Goal: Information Seeking & Learning: Learn about a topic

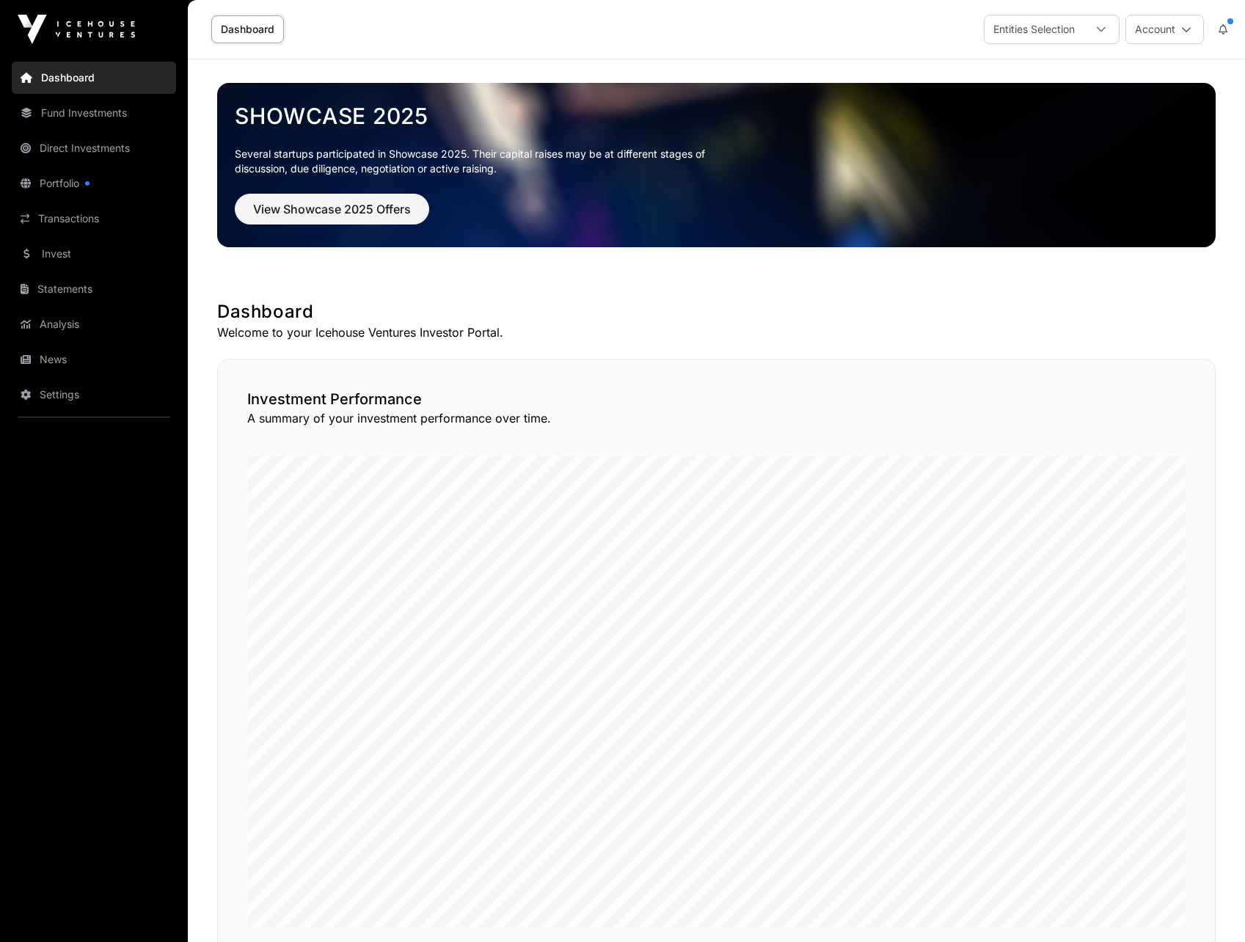
click at [87, 181] on link "Portfolio" at bounding box center [94, 183] width 164 height 32
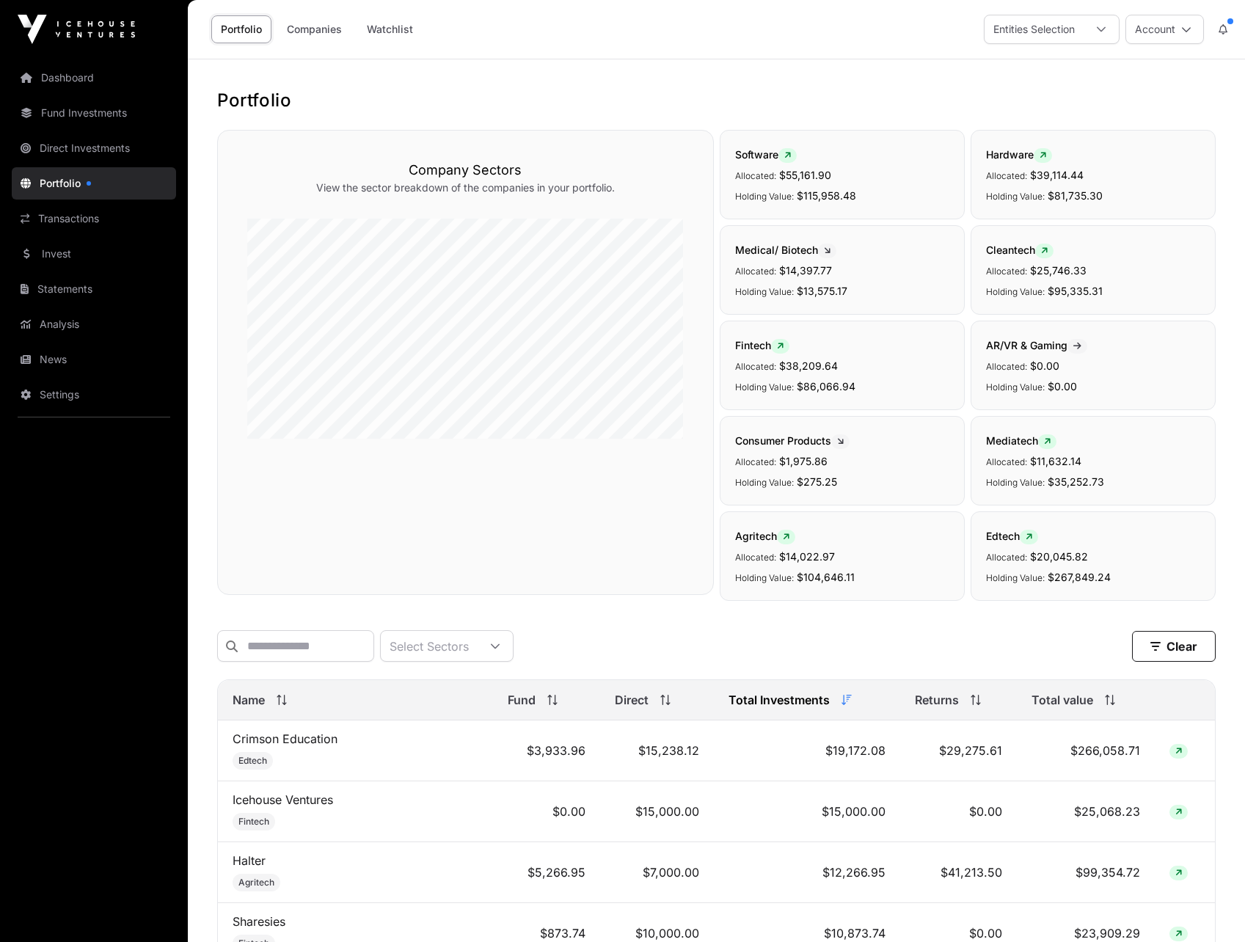
click at [842, 705] on icon at bounding box center [847, 700] width 10 height 10
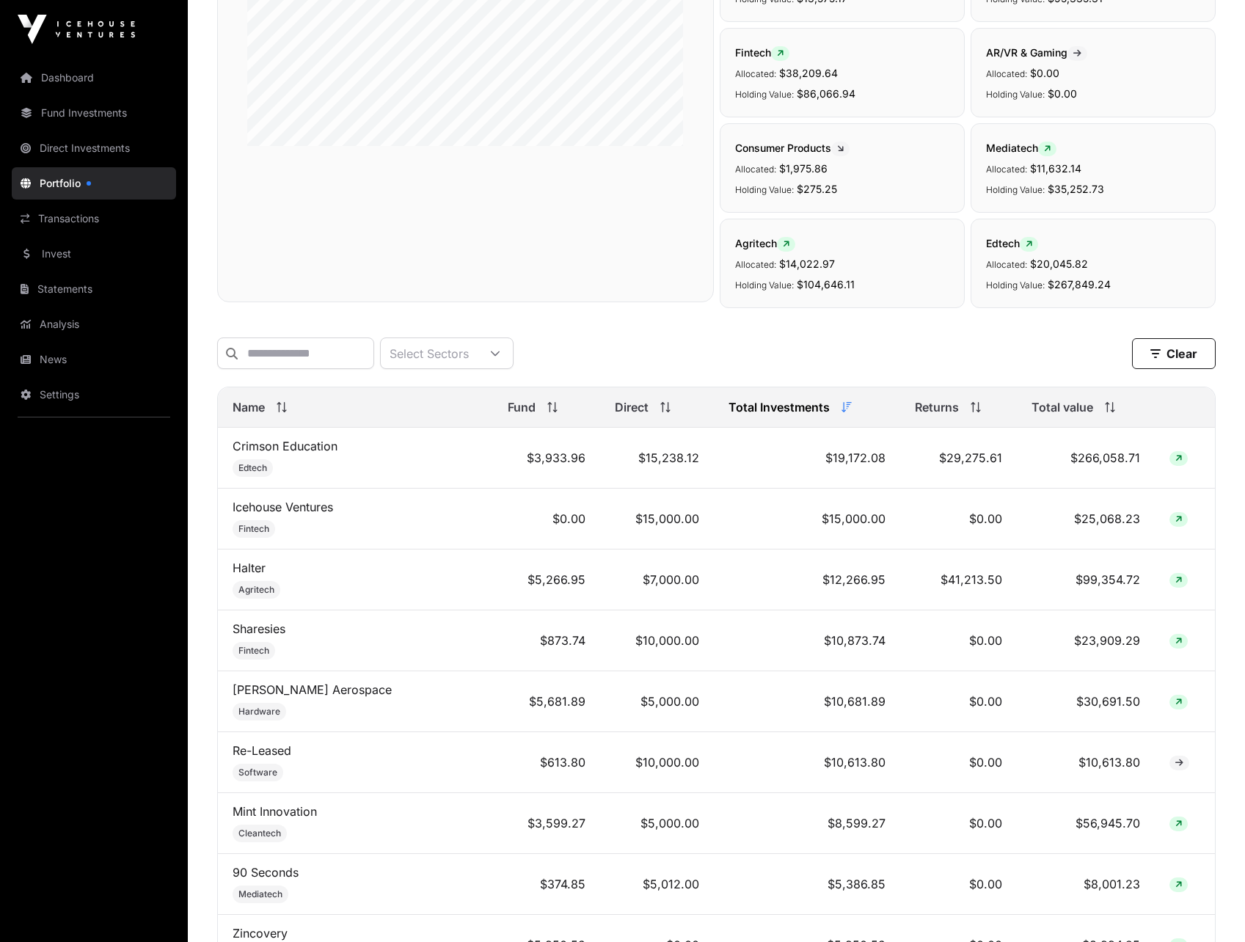
scroll to position [294, 0]
click at [915, 410] on span "Returns" at bounding box center [937, 407] width 44 height 18
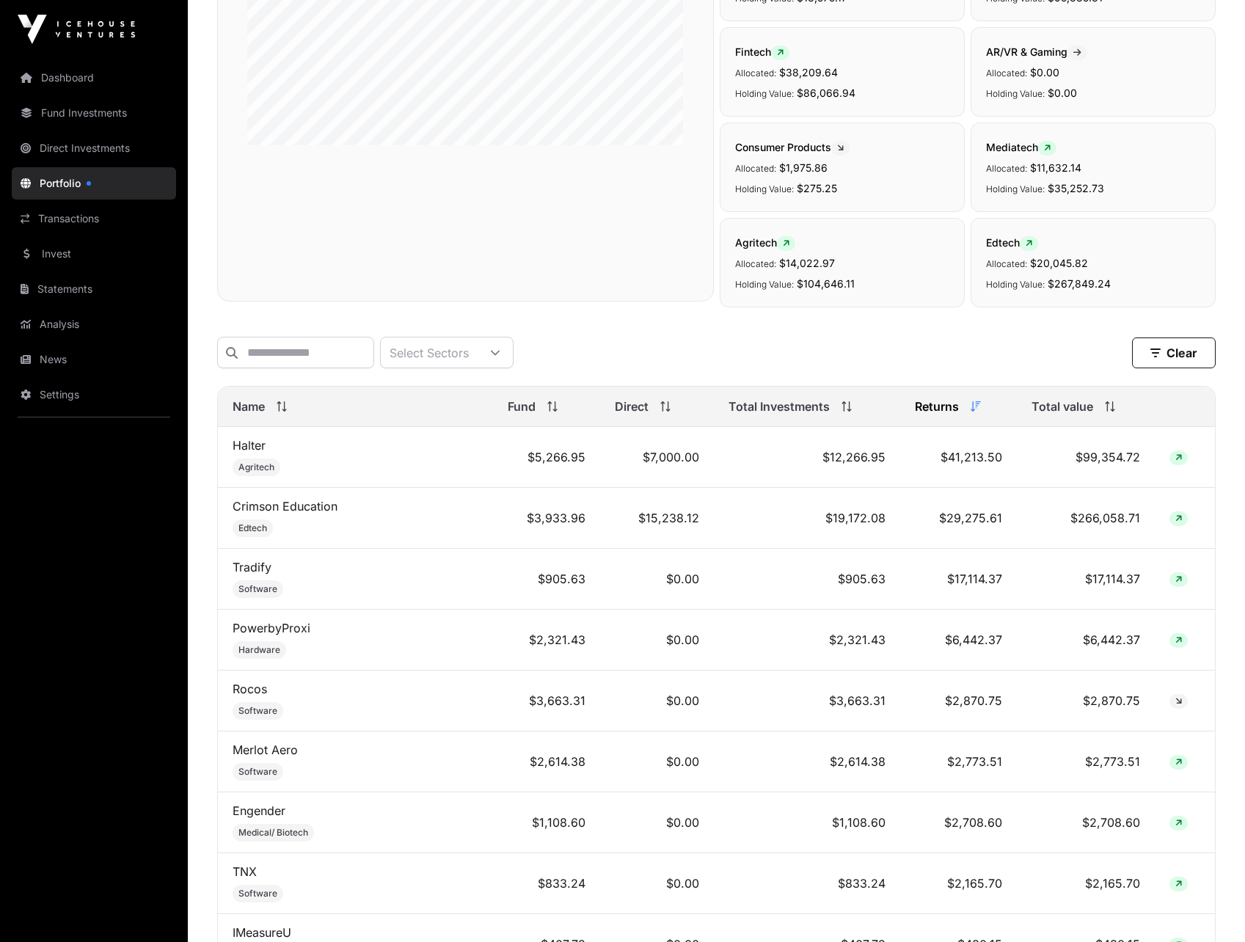
click at [1035, 414] on span "Total value" at bounding box center [1063, 407] width 62 height 18
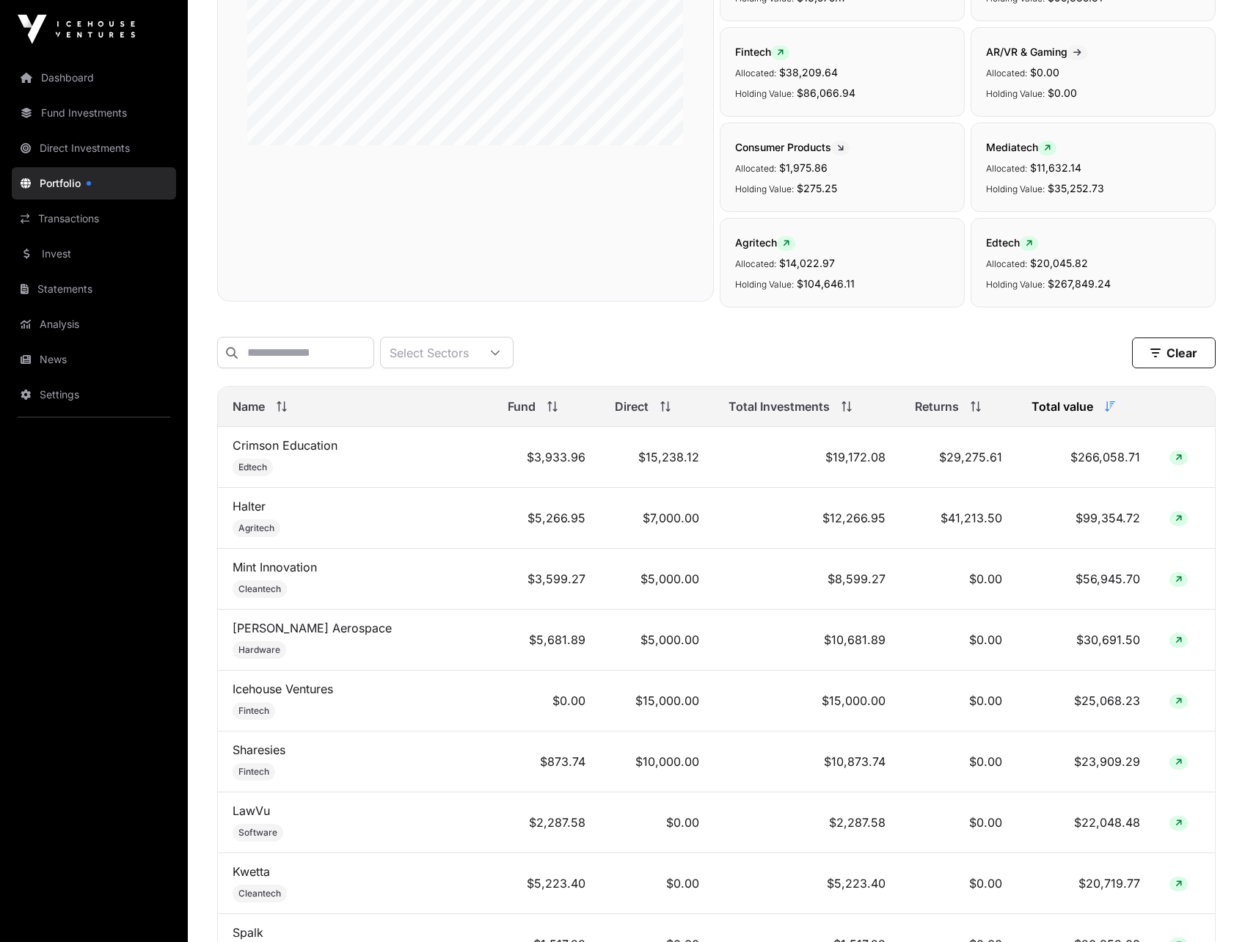
click at [780, 413] on span "Total Investments" at bounding box center [779, 407] width 101 height 18
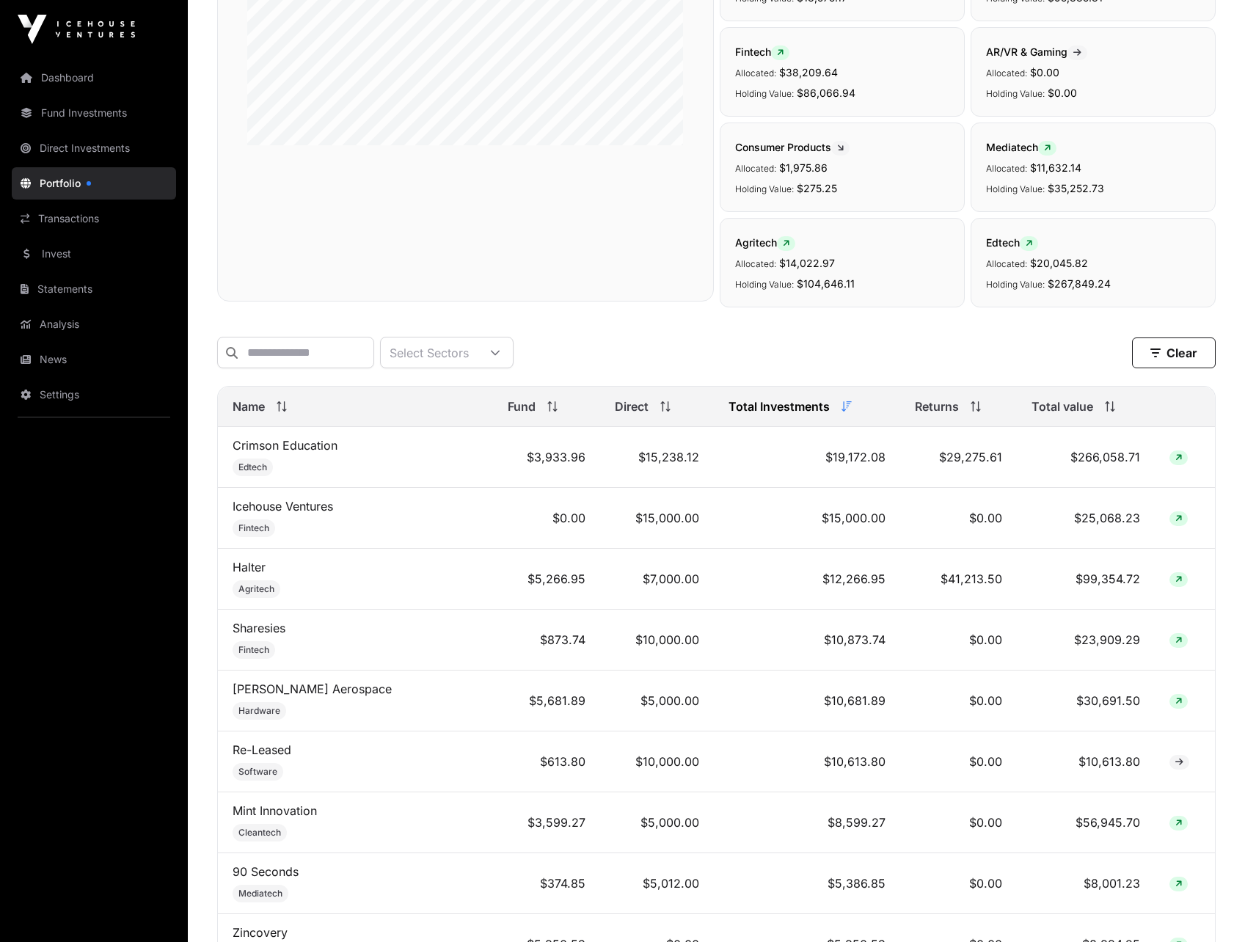
click at [1046, 415] on span "Total value" at bounding box center [1063, 407] width 62 height 18
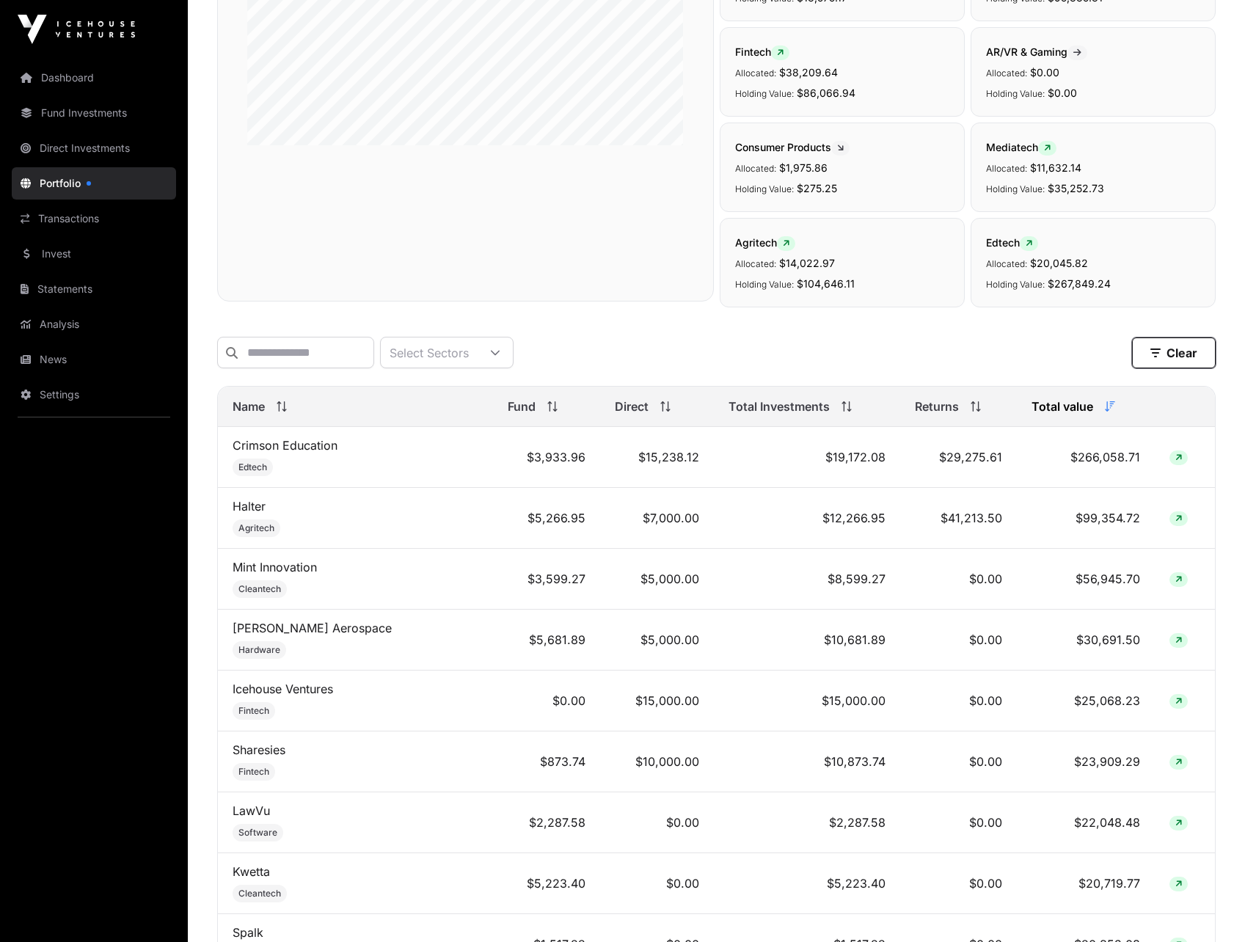
click at [1167, 355] on button "Clear" at bounding box center [1174, 353] width 84 height 31
click at [478, 351] on div "Select Sectors" at bounding box center [429, 353] width 97 height 30
click at [326, 343] on input "text" at bounding box center [295, 353] width 157 height 32
click at [777, 300] on div "Agritech Allocated: $14,022.97 Holding Value: $104,646.11" at bounding box center [842, 263] width 245 height 90
